Goal: Transaction & Acquisition: Purchase product/service

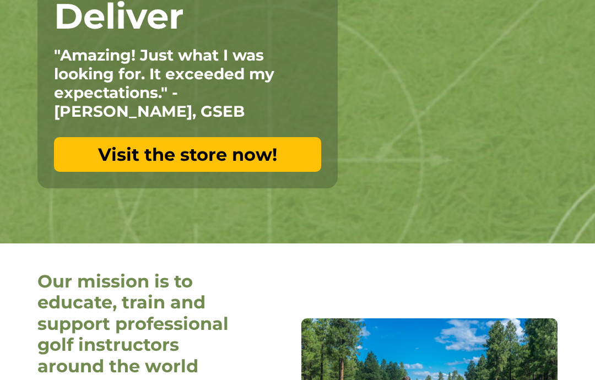
scroll to position [214, 0]
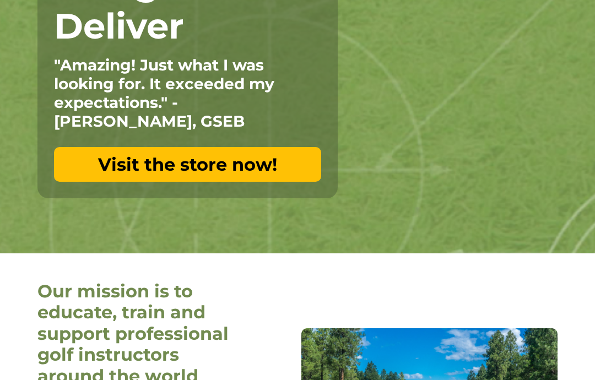
click at [298, 163] on link "Visit the store now!" at bounding box center [187, 165] width 267 height 35
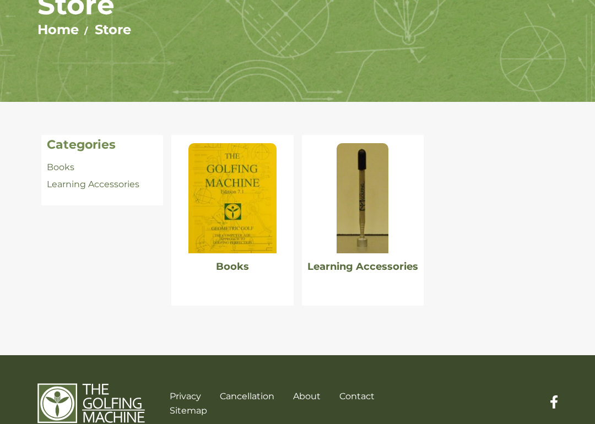
scroll to position [146, 0]
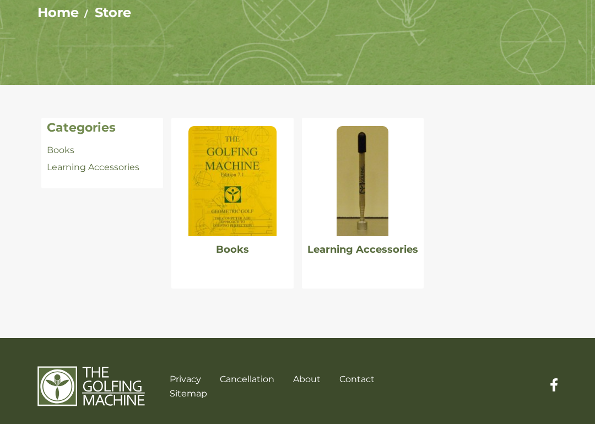
click at [397, 252] on link "Learning Accessories" at bounding box center [363, 250] width 111 height 12
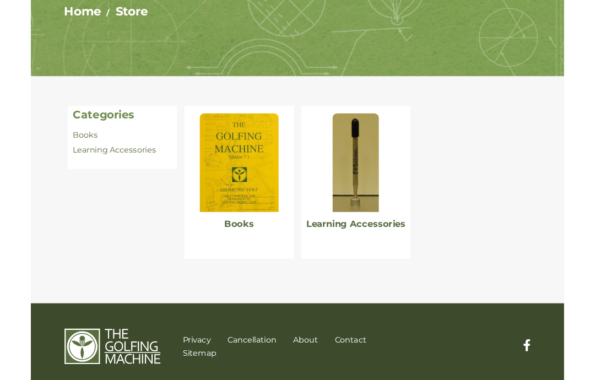
scroll to position [190, 0]
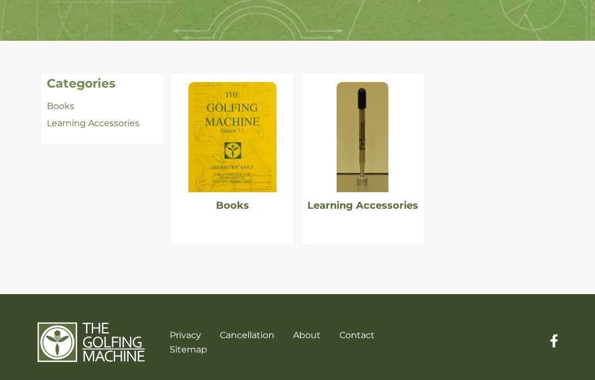
click at [244, 210] on link "Books" at bounding box center [232, 206] width 33 height 12
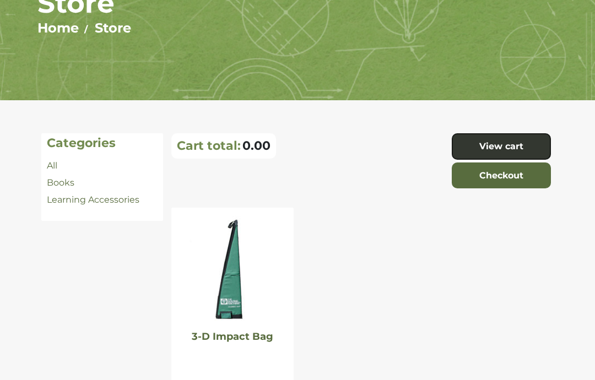
scroll to position [126, 0]
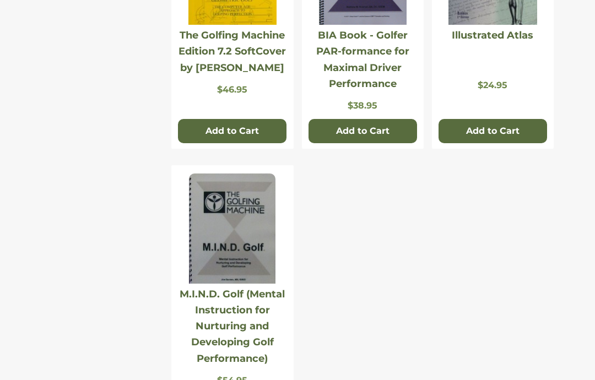
scroll to position [328, 0]
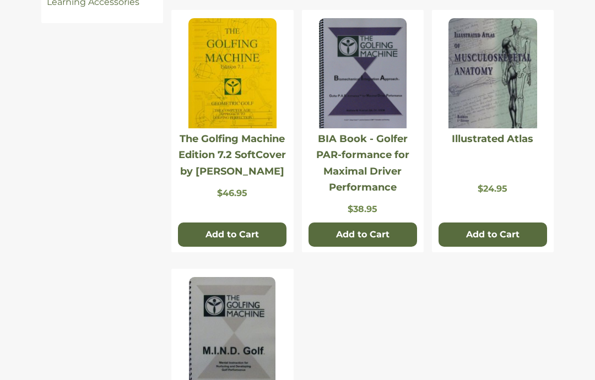
click at [260, 158] on link "The Golfing Machine Edition 7.2 SoftCover by Homer Kelley" at bounding box center [232, 155] width 107 height 45
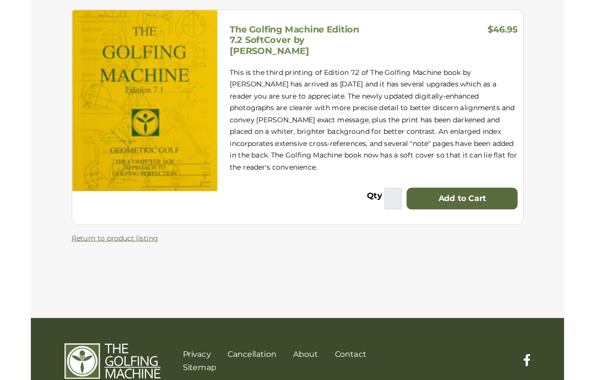
scroll to position [210, 0]
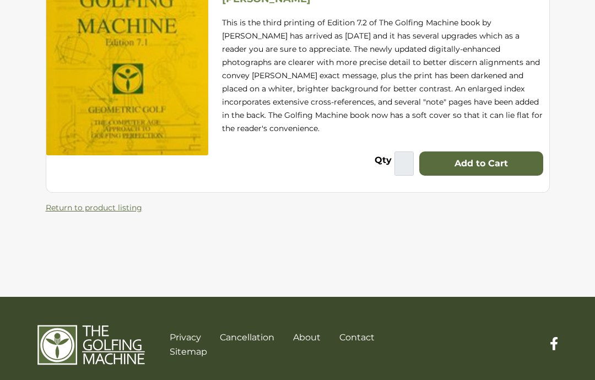
click at [434, 187] on div "The Golfing Machine Edition 7.2 SoftCover by [PERSON_NAME] $46.95 This is the t…" at bounding box center [297, 84] width 521 height 262
click at [132, 203] on link "Return to product listing" at bounding box center [94, 208] width 96 height 10
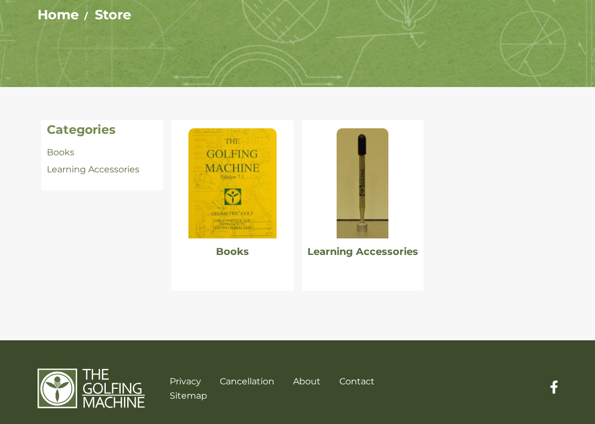
scroll to position [157, 0]
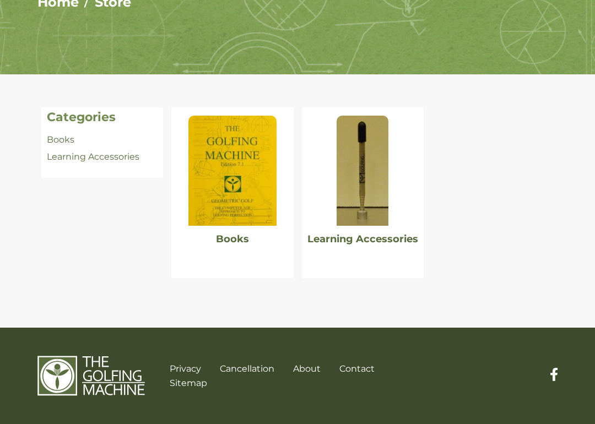
click at [419, 174] on div at bounding box center [363, 166] width 122 height 119
click at [240, 245] on link "Books" at bounding box center [232, 239] width 33 height 12
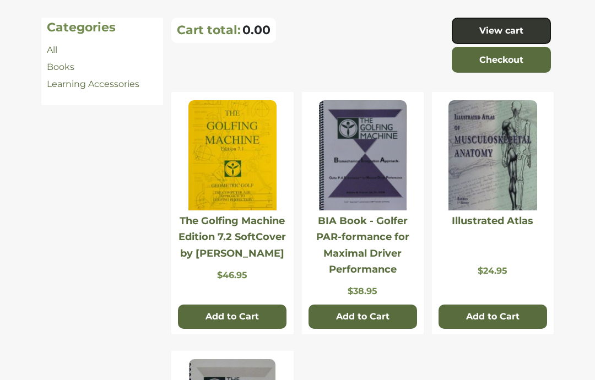
scroll to position [221, 0]
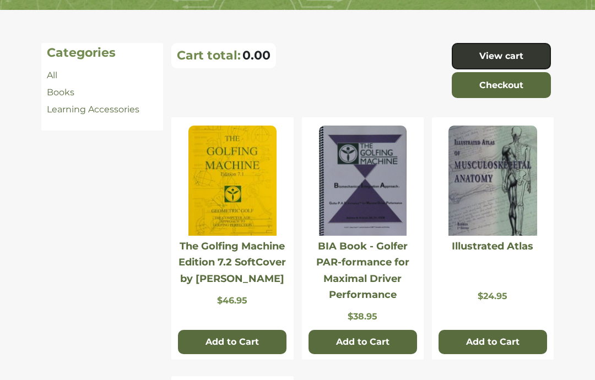
click at [255, 338] on button "Add to Cart" at bounding box center [232, 342] width 109 height 24
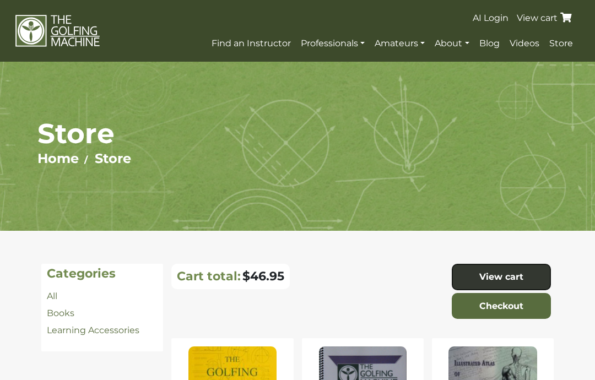
click at [567, 45] on span "Store" at bounding box center [562, 43] width 24 height 10
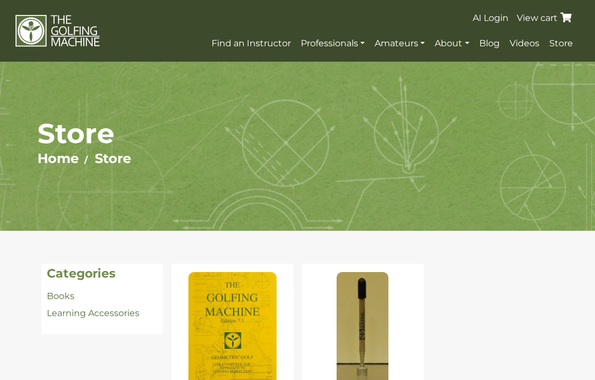
click at [547, 13] on link "View cart" at bounding box center [546, 18] width 60 height 10
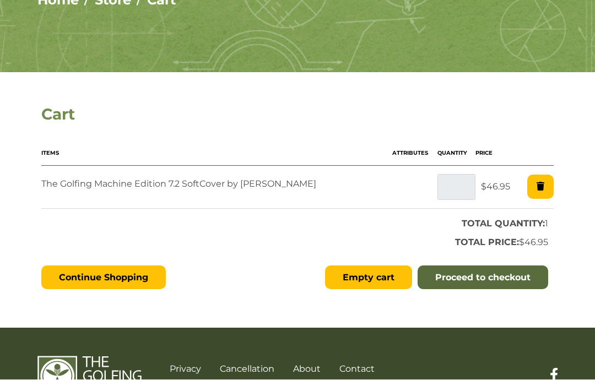
scroll to position [202, 0]
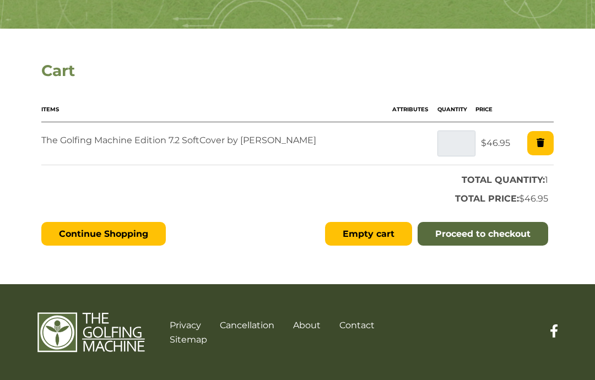
click at [426, 123] on td at bounding box center [415, 143] width 46 height 43
click at [127, 241] on link "Continue Shopping" at bounding box center [103, 234] width 125 height 24
click at [528, 236] on link "Proceed to checkout" at bounding box center [483, 234] width 131 height 24
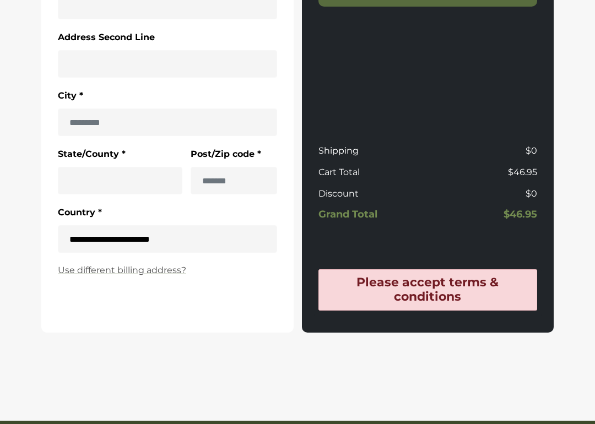
scroll to position [507, 0]
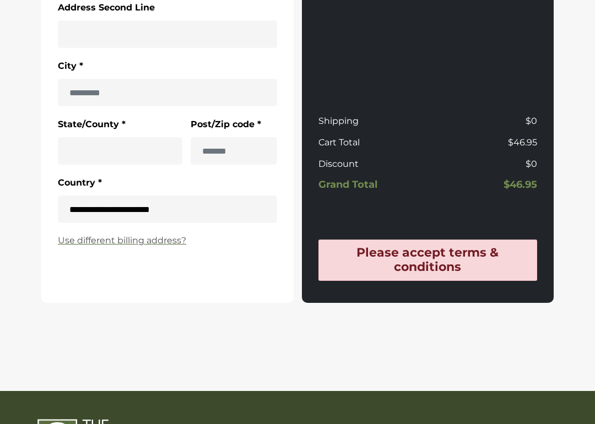
click at [525, 192] on h5 "$46.95" at bounding box center [484, 186] width 105 height 12
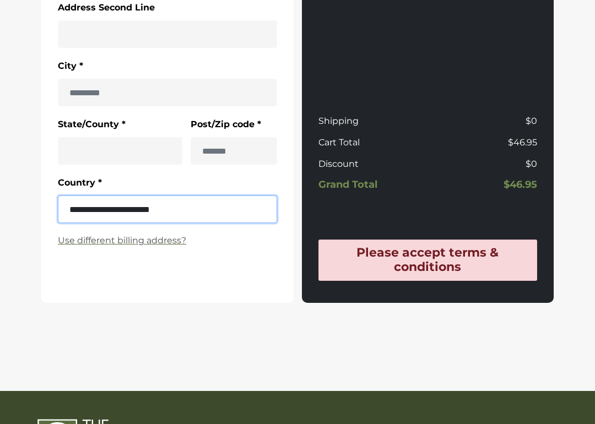
click at [212, 221] on select "**********" at bounding box center [167, 210] width 219 height 28
select select "*******"
click at [244, 214] on select "**********" at bounding box center [167, 210] width 219 height 28
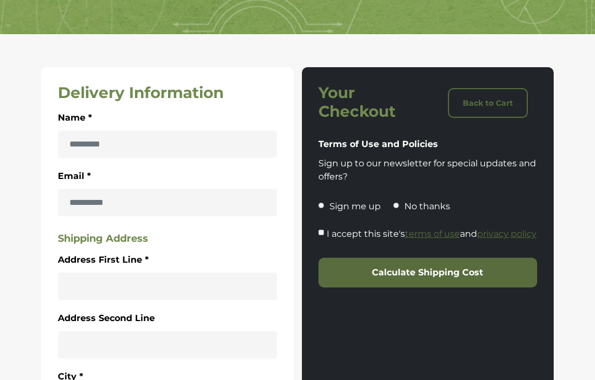
scroll to position [0, 0]
